Goal: Task Accomplishment & Management: Manage account settings

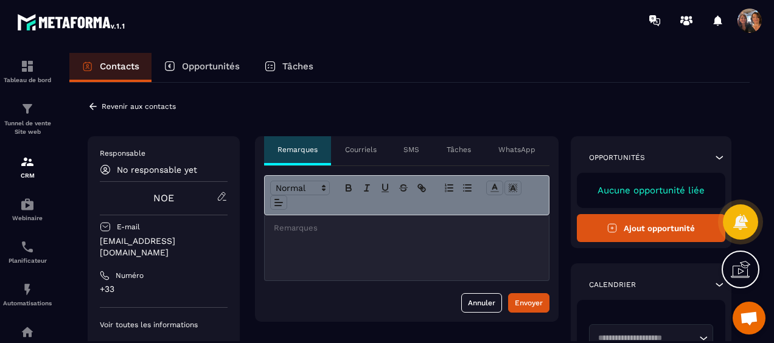
scroll to position [2623, 0]
click at [91, 106] on icon at bounding box center [92, 106] width 7 height 7
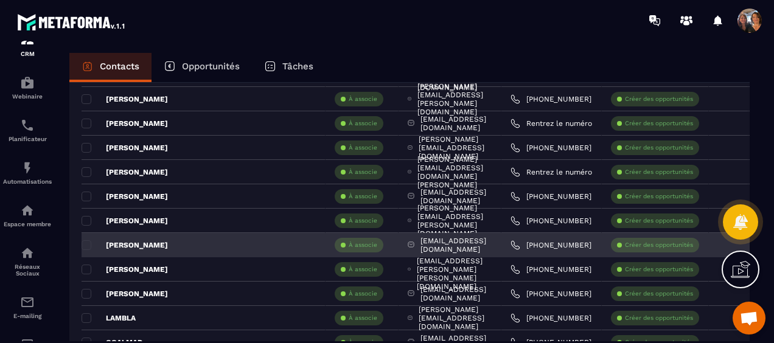
scroll to position [548, 0]
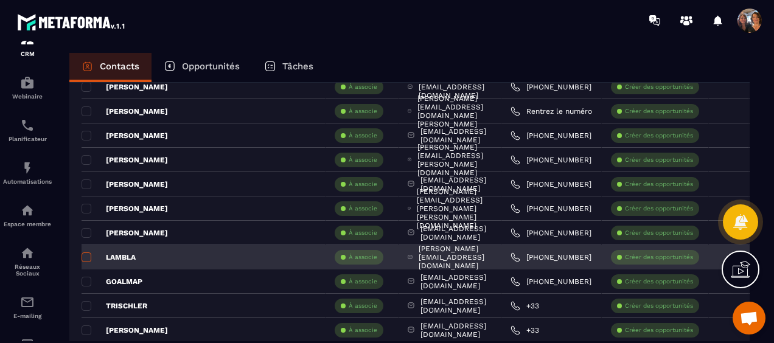
click at [83, 255] on span at bounding box center [87, 258] width 10 height 10
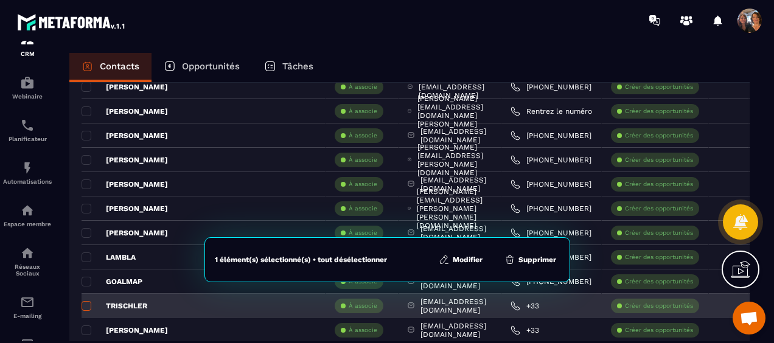
click at [89, 305] on span at bounding box center [87, 306] width 10 height 10
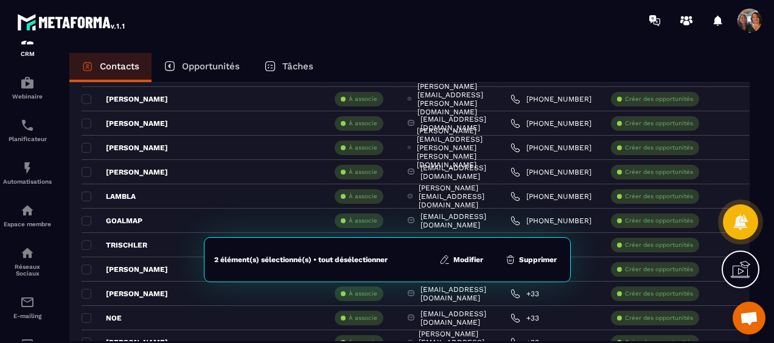
scroll to position [670, 0]
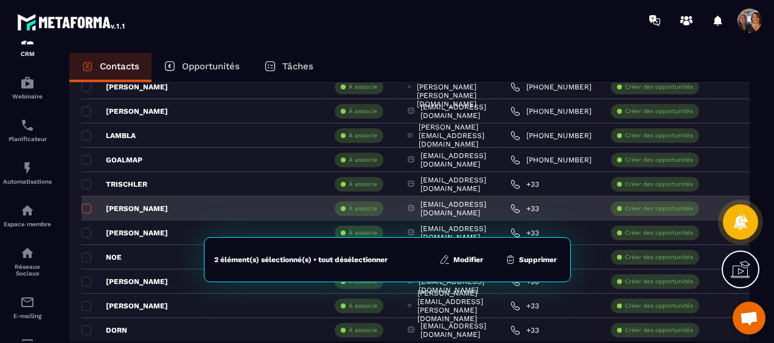
click at [82, 209] on span at bounding box center [87, 209] width 10 height 10
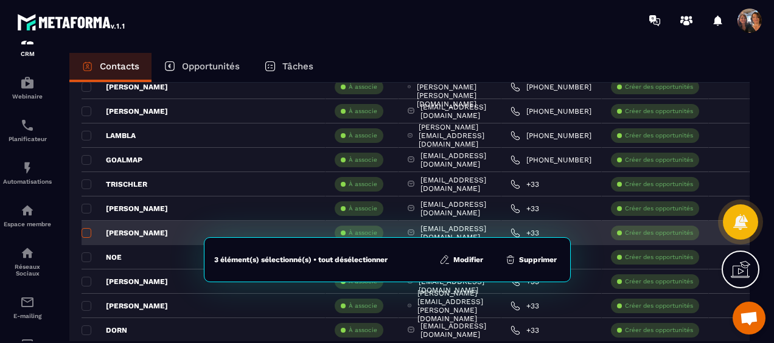
click at [84, 230] on span at bounding box center [87, 233] width 10 height 10
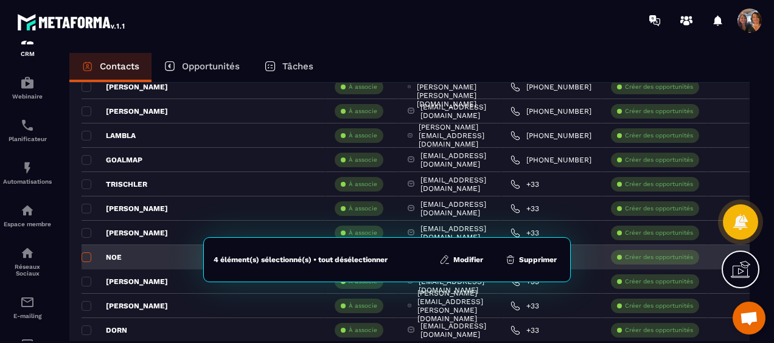
click at [84, 256] on span at bounding box center [87, 258] width 10 height 10
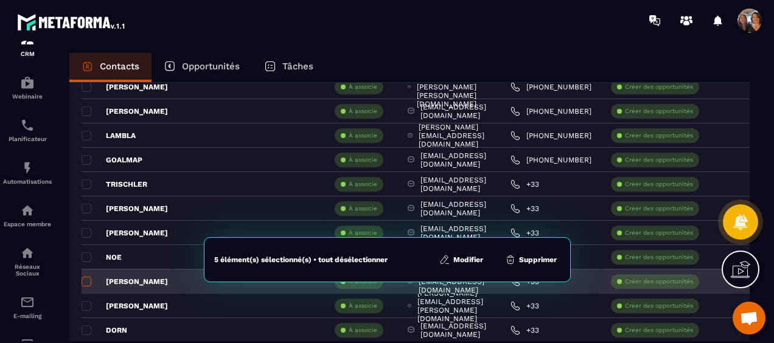
click at [85, 277] on span at bounding box center [87, 282] width 10 height 10
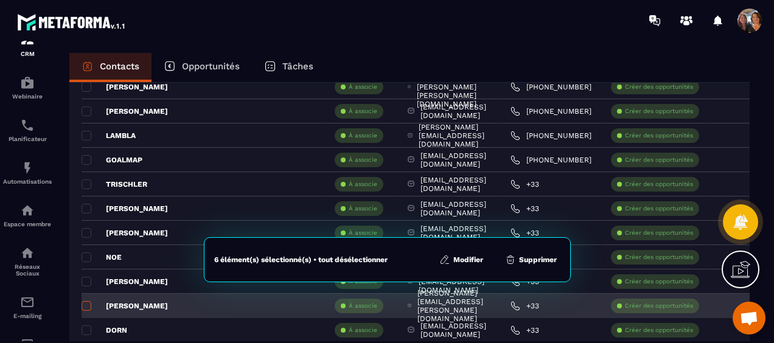
click at [88, 301] on span at bounding box center [87, 306] width 10 height 10
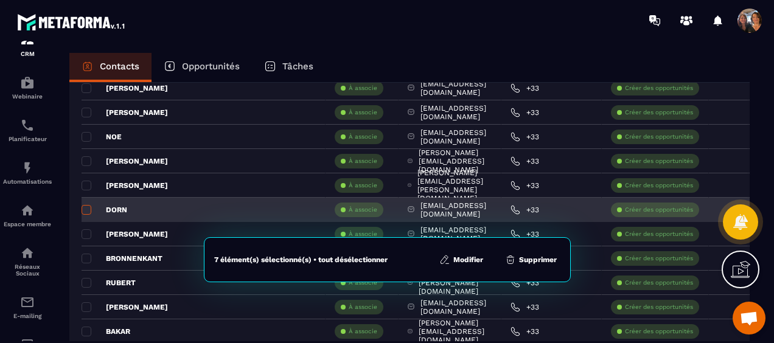
scroll to position [791, 0]
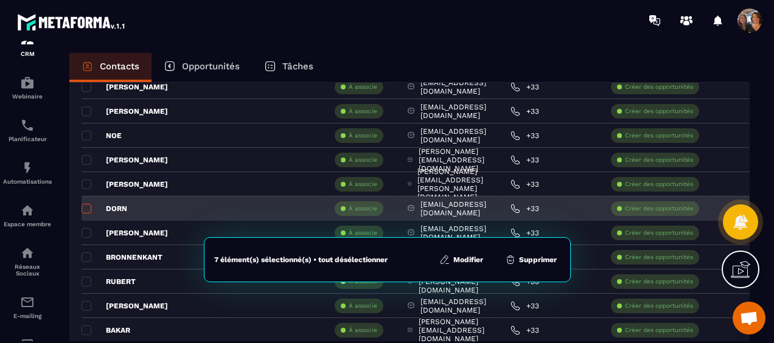
click at [85, 211] on span at bounding box center [87, 209] width 10 height 10
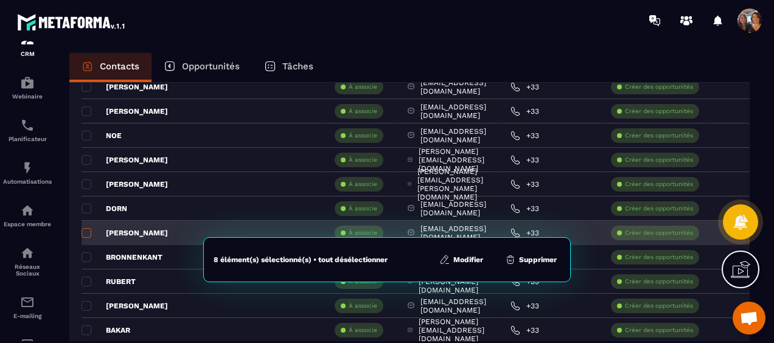
click at [83, 234] on span at bounding box center [87, 233] width 10 height 10
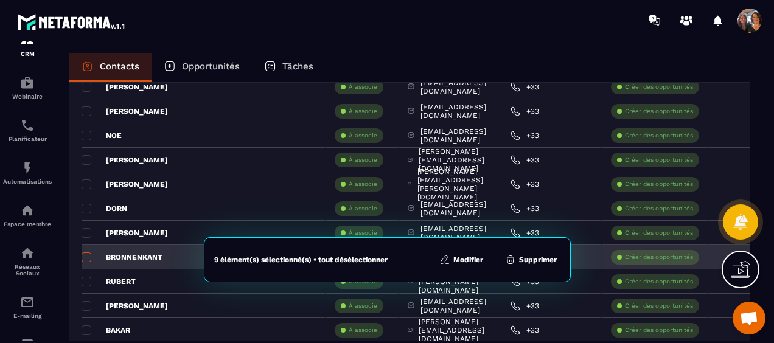
click at [83, 256] on span at bounding box center [87, 258] width 10 height 10
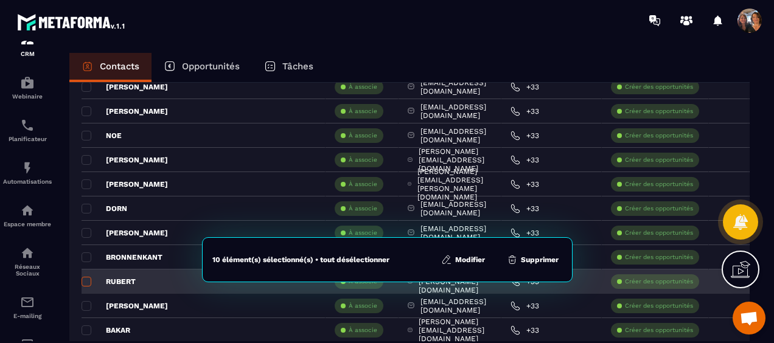
click at [88, 276] on td "RUBERT" at bounding box center [204, 282] width 244 height 24
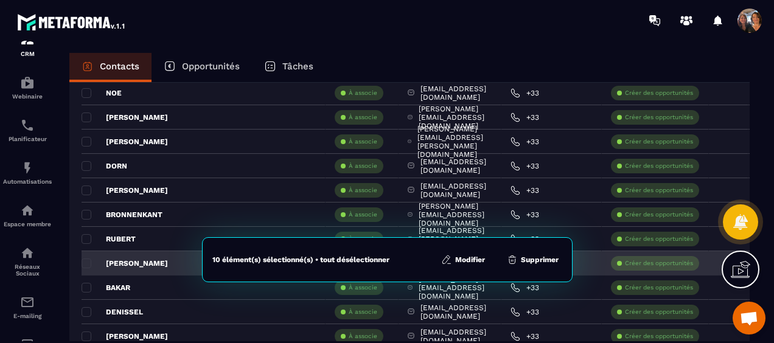
scroll to position [852, 0]
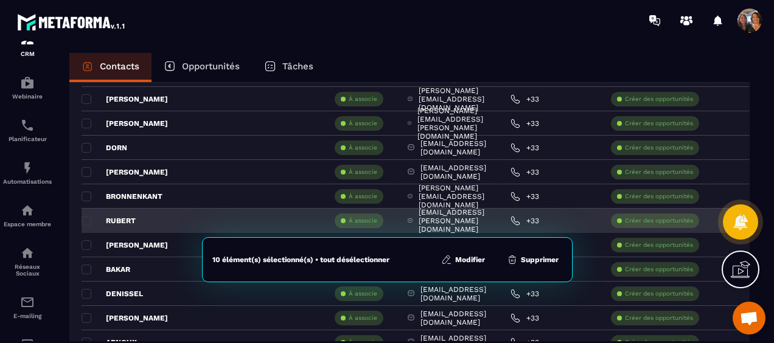
click at [86, 216] on p "RUBERT" at bounding box center [109, 221] width 54 height 10
